Goal: Task Accomplishment & Management: Manage account settings

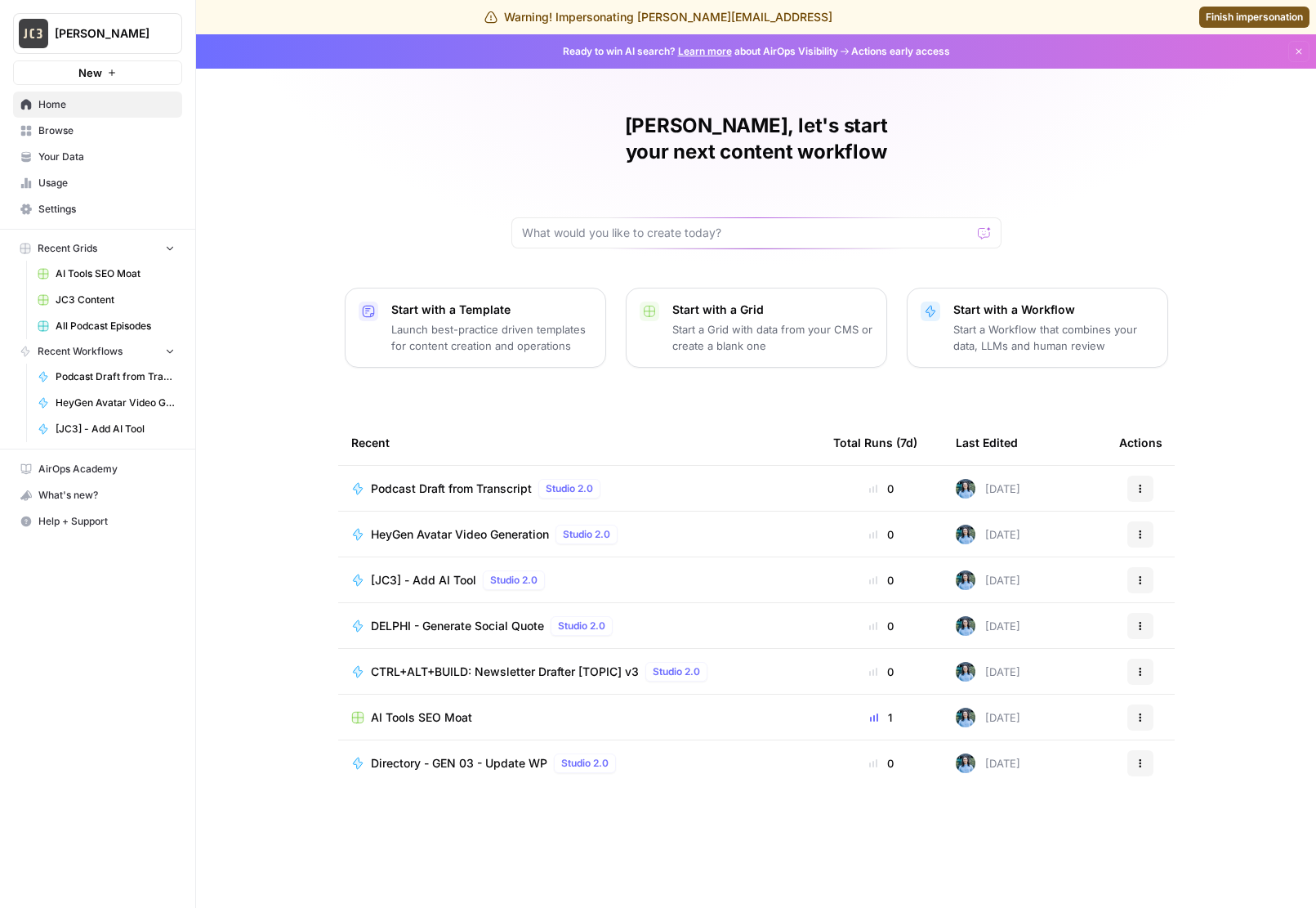
click at [67, 202] on span "Settings" at bounding box center [106, 208] width 137 height 14
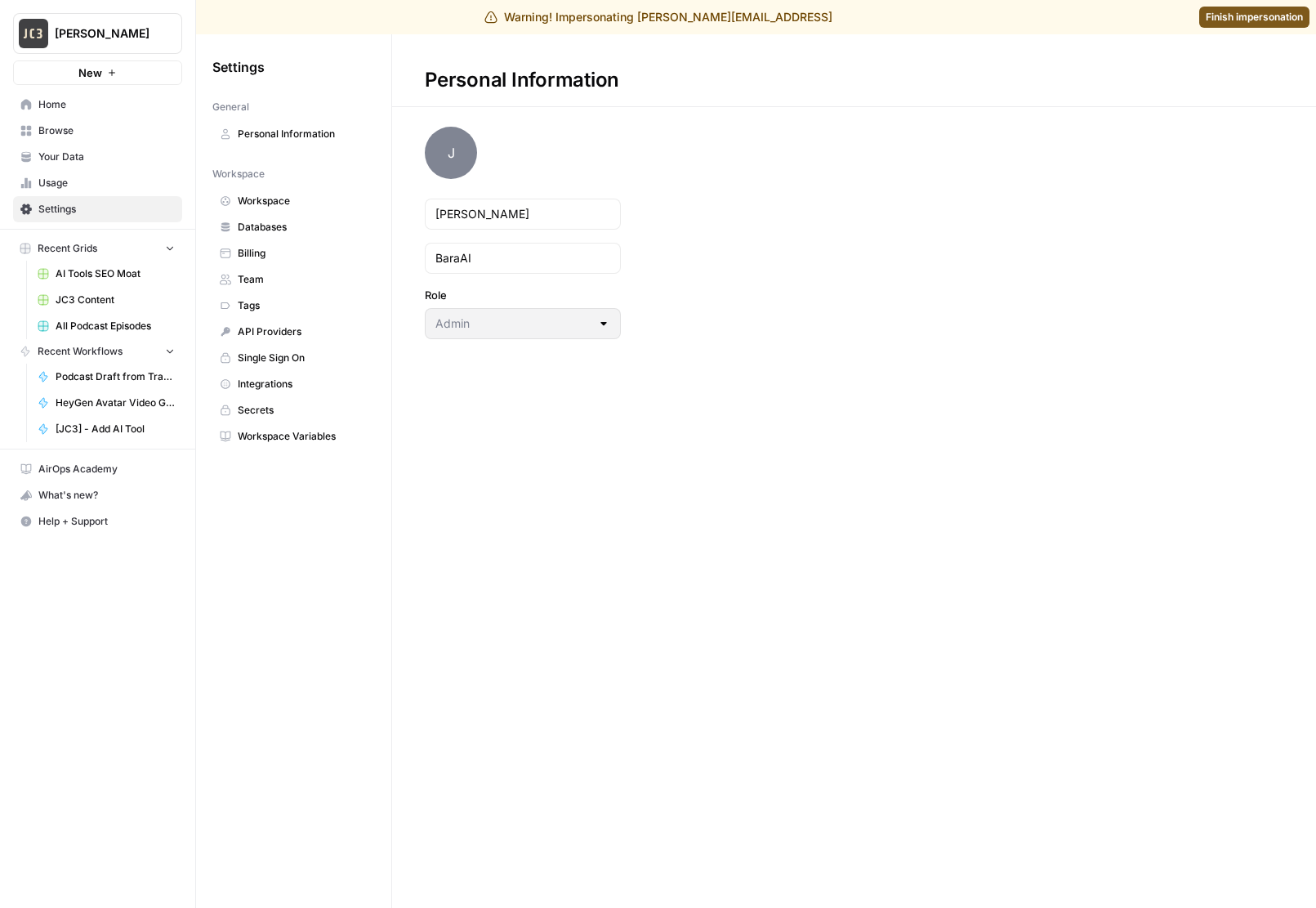
click at [275, 283] on span "Team" at bounding box center [303, 279] width 130 height 14
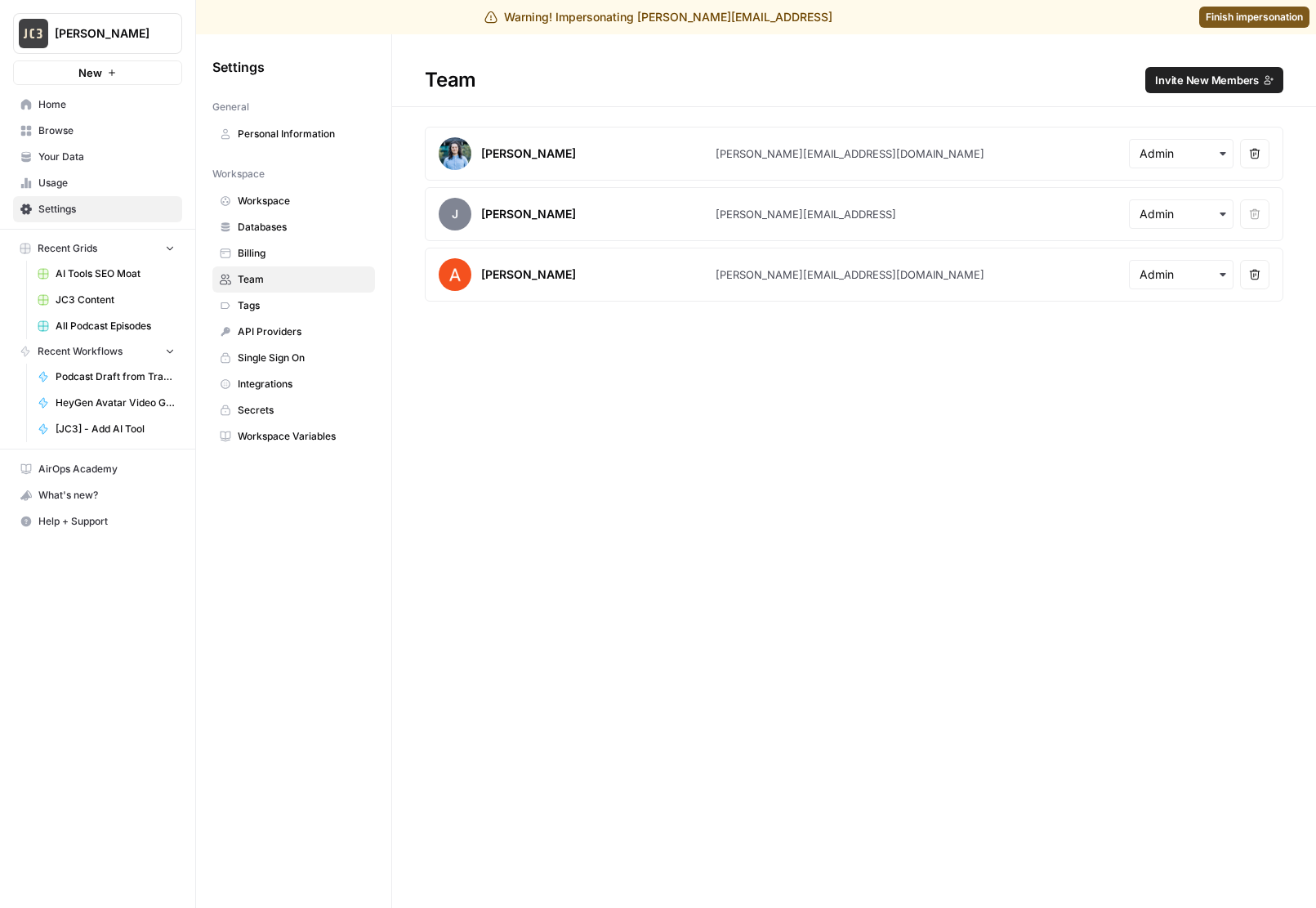
click at [1213, 72] on span "Invite New Members" at bounding box center [1207, 79] width 104 height 16
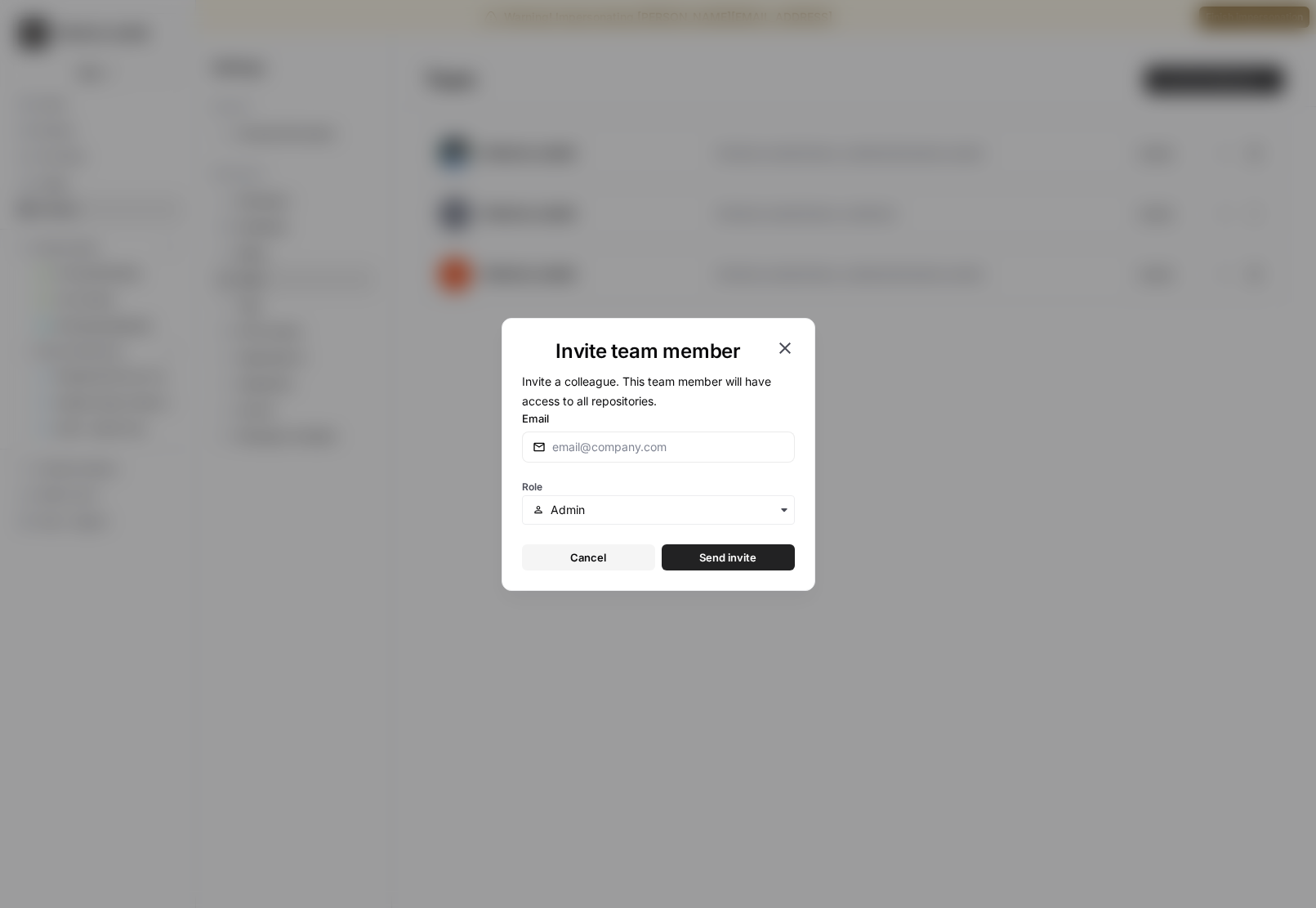
click at [677, 455] on div at bounding box center [658, 446] width 273 height 31
paste input "[PERSON_NAME][EMAIL_ADDRESS][DOMAIN_NAME]"
type input "[PERSON_NAME][EMAIL_ADDRESS][DOMAIN_NAME]"
click at [744, 558] on span "Send invite" at bounding box center [728, 556] width 57 height 16
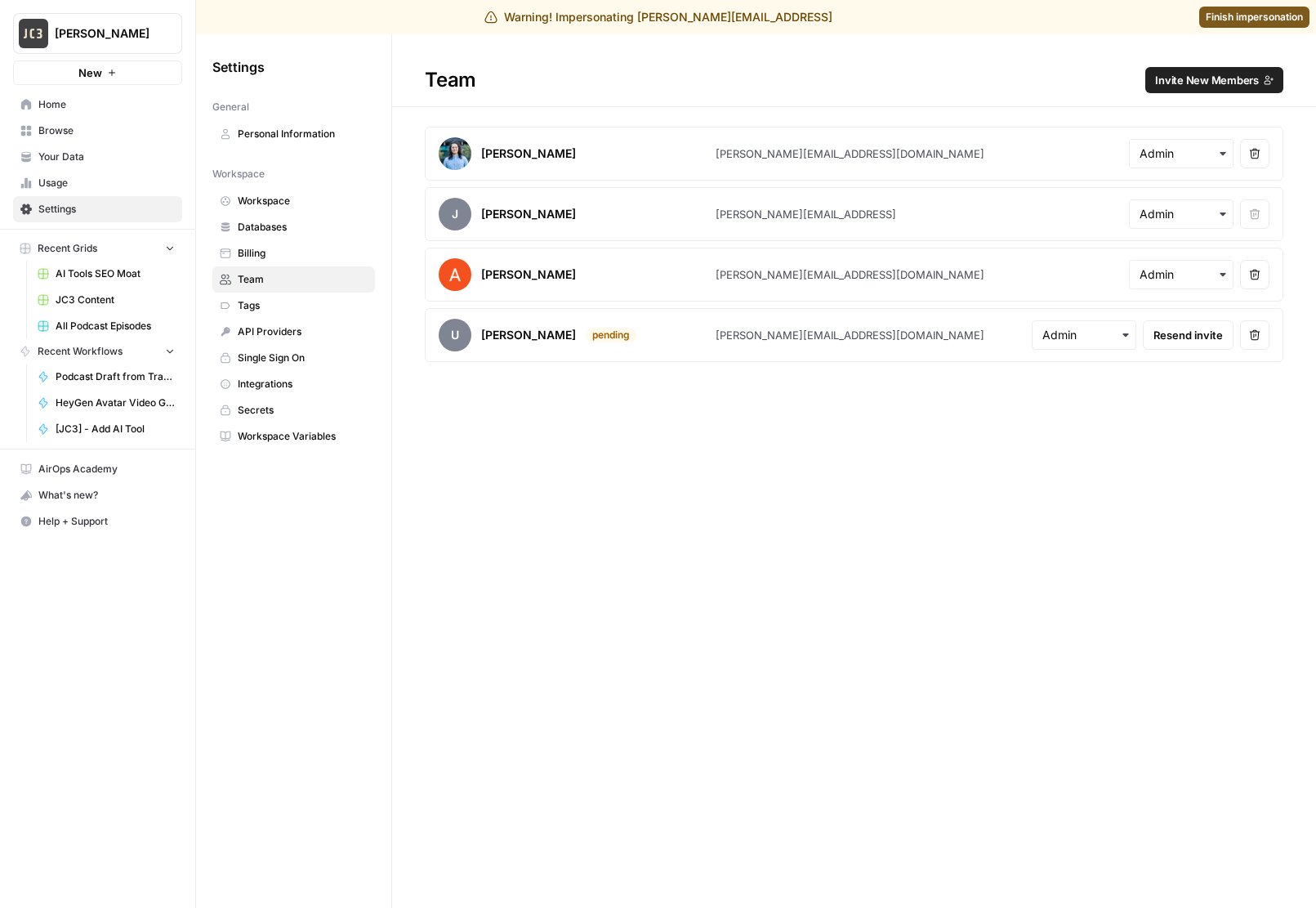
click at [1240, 16] on span "Finish impersonation" at bounding box center [1255, 16] width 97 height 14
